Goal: Task Accomplishment & Management: Manage account settings

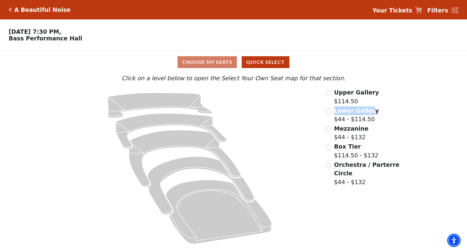
drag, startPoint x: 335, startPoint y: 112, endPoint x: 367, endPoint y: 112, distance: 32.9
click at [367, 112] on span "Lower Gallery" at bounding box center [356, 110] width 45 height 7
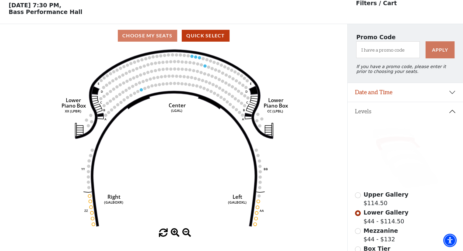
scroll to position [28, 0]
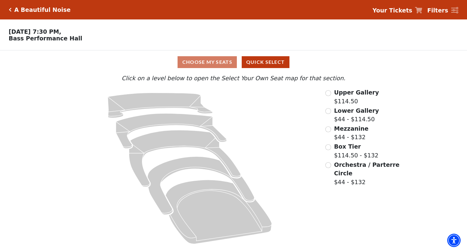
click at [340, 112] on span "Lower Gallery" at bounding box center [356, 110] width 45 height 7
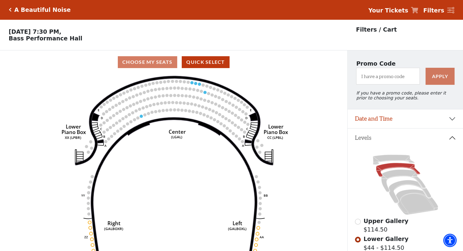
click at [154, 85] on circle at bounding box center [152, 83] width 3 height 3
click at [172, 98] on icon "Right (GALBOXR) E D C B A E D C B A YY ZZ Left (GALBOXL) BB AA Center Lower Pia…" at bounding box center [173, 164] width 312 height 181
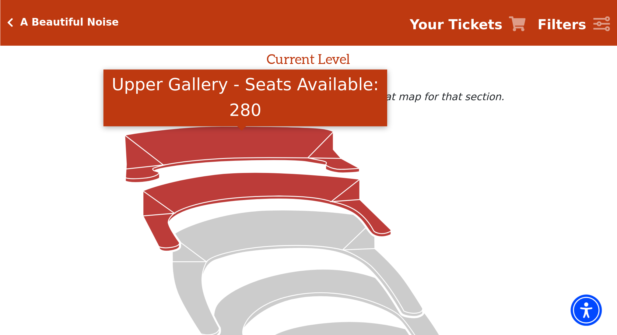
scroll to position [30, 0]
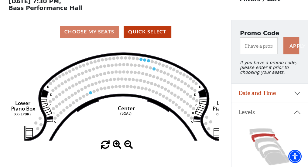
drag, startPoint x: 173, startPoint y: 68, endPoint x: 125, endPoint y: 70, distance: 47.8
click at [128, 74] on use "Seat Selected" at bounding box center [127, 71] width 3 height 3
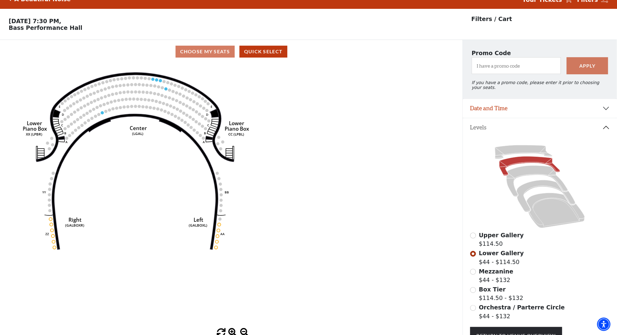
scroll to position [0, 0]
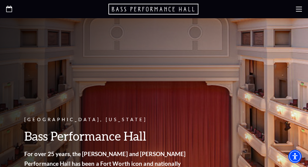
click at [296, 9] on icon at bounding box center [299, 9] width 6 height 6
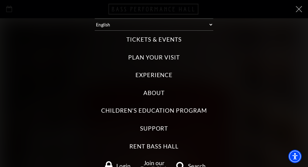
click at [297, 10] on use at bounding box center [299, 9] width 6 height 6
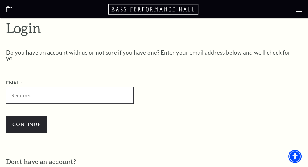
scroll to position [138, 0]
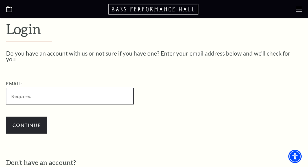
click at [66, 92] on input "Email:" at bounding box center [70, 96] width 128 height 17
paste input "KertawijayaAgusto693@gmail.com"
type input "KertawijayaAgusto693@gmail.com"
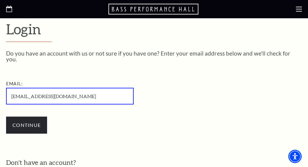
click at [132, 113] on div "Continue" at bounding box center [100, 125] width 189 height 29
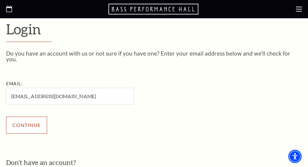
click at [39, 120] on input "Continue" at bounding box center [26, 125] width 41 height 17
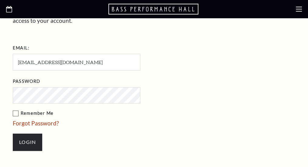
scroll to position [229, 0]
click at [141, 120] on li "Forgot Password?" at bounding box center [107, 123] width 189 height 9
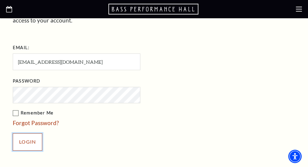
click at [28, 144] on input "Login" at bounding box center [28, 142] width 30 height 17
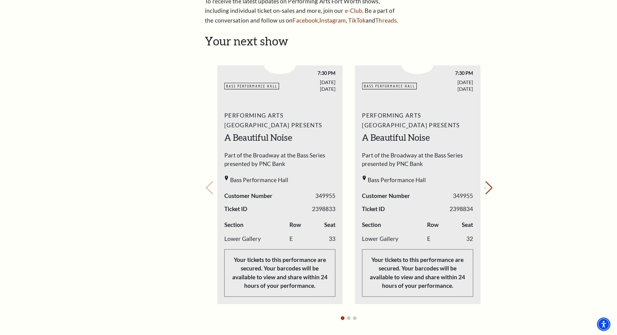
scroll to position [224, 0]
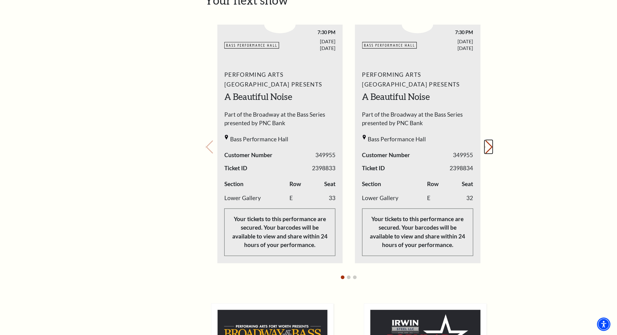
click at [308, 146] on button "Next slide." at bounding box center [488, 146] width 8 height 13
click at [308, 146] on div "Your next show Previous slide. Next slide." at bounding box center [348, 138] width 287 height 290
click at [206, 146] on icon "Previous slide" at bounding box center [205, 147] width 1 height 2
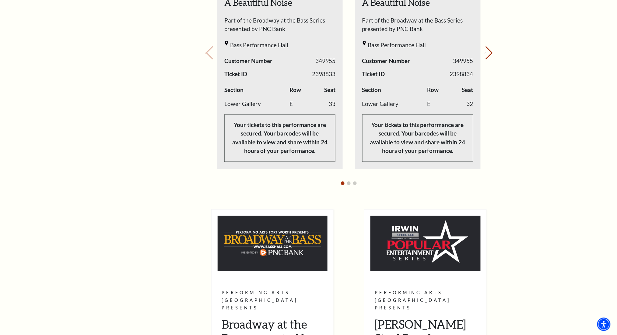
scroll to position [305, 0]
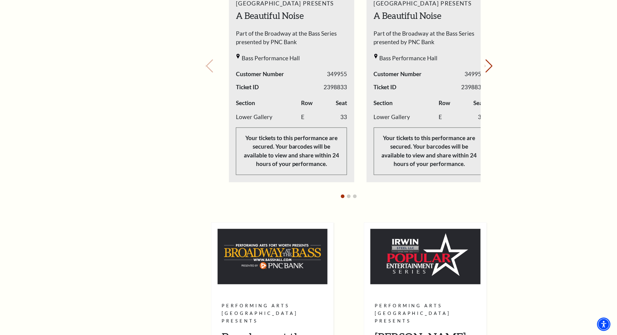
click at [308, 156] on p "Your tickets to this performance are secured. Your barcodes will be available t…" at bounding box center [291, 150] width 111 height 47
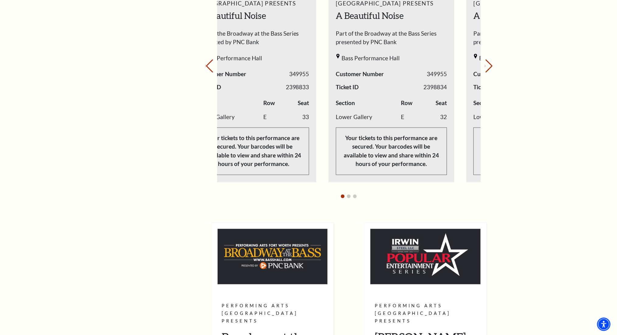
click at [299, 155] on p "Your tickets to this performance are secured. Your barcodes will be available t…" at bounding box center [253, 150] width 111 height 47
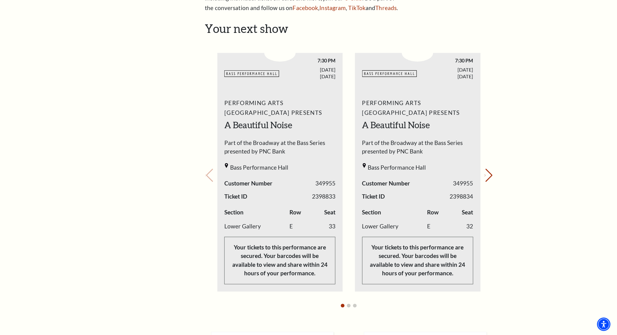
scroll to position [184, 0]
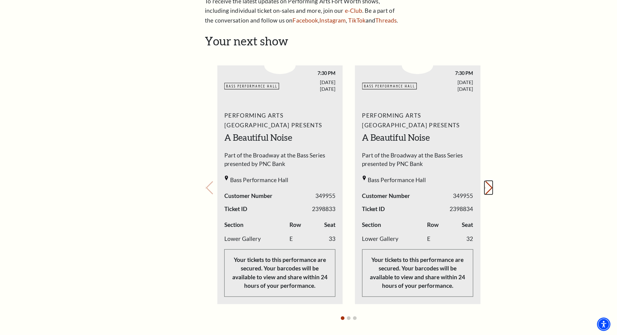
click at [308, 167] on button "Next slide." at bounding box center [488, 187] width 8 height 13
click at [308, 167] on div "Your next show Previous slide. Next slide." at bounding box center [348, 179] width 287 height 290
click at [208, 167] on button "Previous slide." at bounding box center [209, 187] width 8 height 13
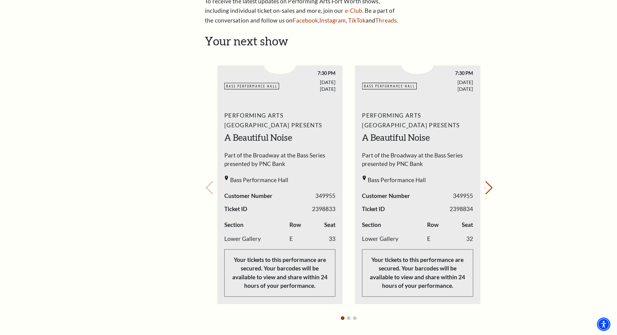
click at [208, 167] on div "Your next show Previous slide. Next slide." at bounding box center [348, 179] width 287 height 290
click at [308, 167] on button "Next slide." at bounding box center [488, 187] width 8 height 13
click at [308, 167] on div "Your next show Previous slide. Next slide." at bounding box center [348, 179] width 287 height 290
click at [211, 167] on button "Previous slide." at bounding box center [209, 187] width 8 height 13
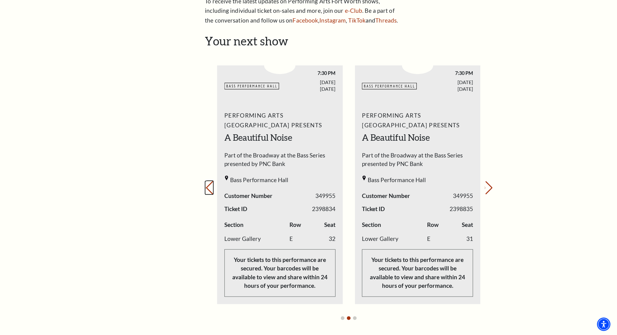
click at [212, 167] on button "Previous slide." at bounding box center [209, 187] width 8 height 13
drag, startPoint x: 301, startPoint y: 45, endPoint x: 301, endPoint y: 53, distance: 8.5
click at [301, 53] on div "Your next show Previous slide. Next slide." at bounding box center [348, 179] width 287 height 290
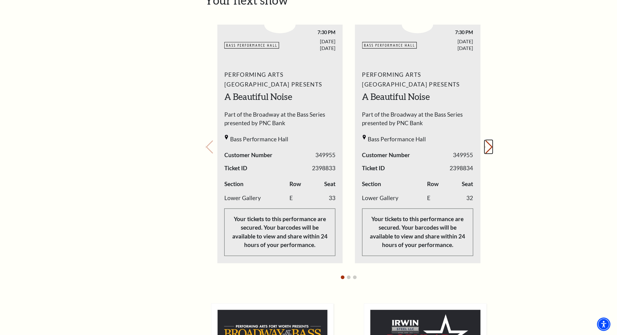
click at [308, 144] on button "Next slide." at bounding box center [488, 146] width 8 height 13
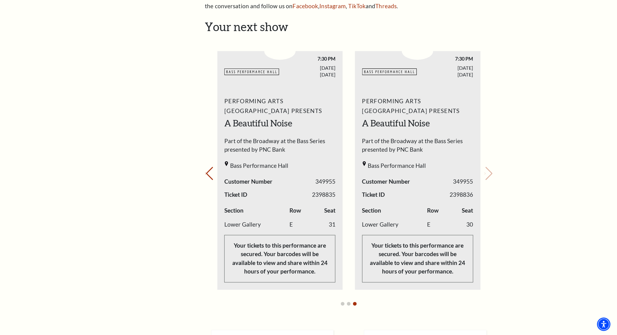
scroll to position [184, 0]
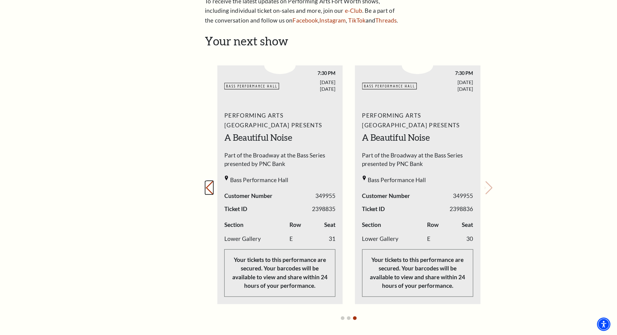
click at [211, 167] on button "Previous slide." at bounding box center [209, 187] width 8 height 13
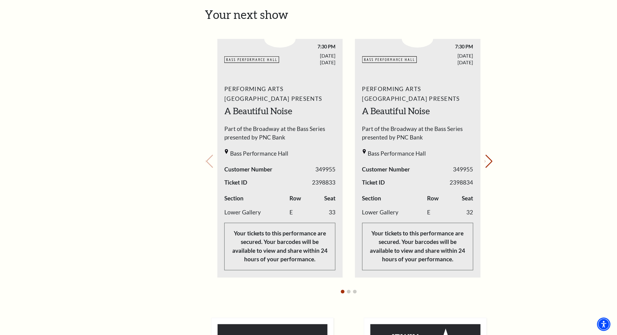
scroll to position [224, 0]
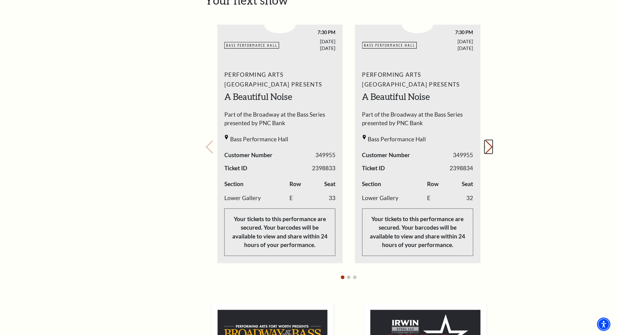
click at [308, 148] on button "Next slide." at bounding box center [488, 146] width 8 height 13
click at [308, 148] on div "Your next show Previous slide. Next slide." at bounding box center [348, 138] width 287 height 290
click at [210, 143] on button "Previous slide." at bounding box center [209, 146] width 8 height 13
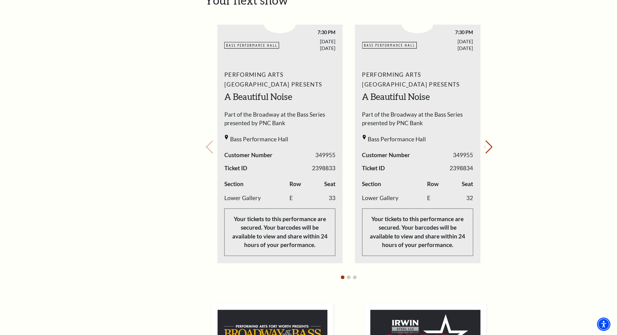
click at [210, 143] on div "Your next show Previous slide. Next slide." at bounding box center [348, 138] width 287 height 290
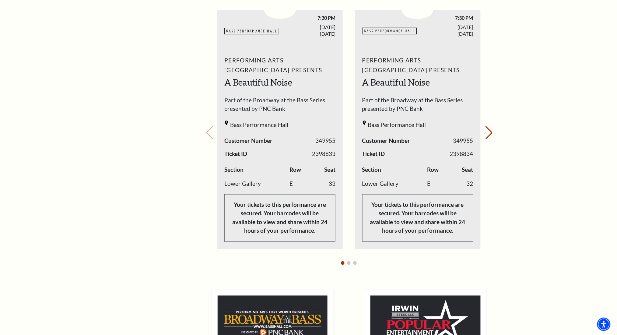
scroll to position [243, 0]
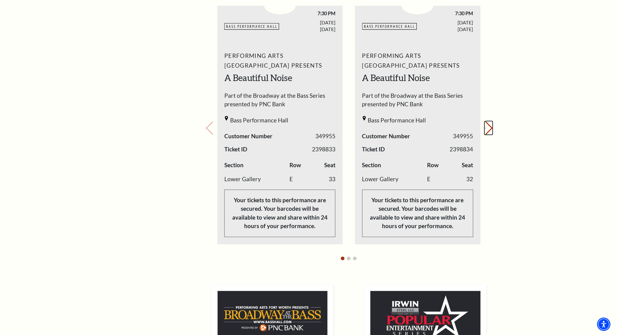
click at [308, 129] on button "Next slide." at bounding box center [488, 127] width 8 height 13
click at [308, 129] on div "Your next show Previous slide. Next slide." at bounding box center [348, 119] width 287 height 290
click at [213, 126] on button "Previous slide." at bounding box center [209, 127] width 8 height 13
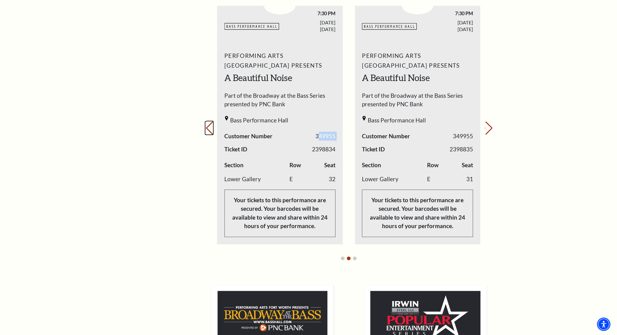
click at [213, 126] on button "Previous slide." at bounding box center [209, 127] width 8 height 13
click at [210, 123] on div "Your next show Previous slide. Next slide." at bounding box center [348, 119] width 287 height 290
